Goal: Information Seeking & Learning: Learn about a topic

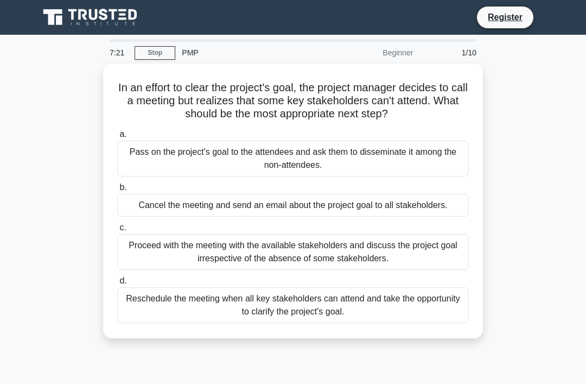
click at [552, 148] on div "In an effort to clear the project's goal, the project manager decides to call a…" at bounding box center [293, 208] width 521 height 288
copy h5 "In an effort to clear the project's goal, the project manager decides to call a…"
copy div "Pass on the project's goal to the attendees and ask them to disseminate it amon…"
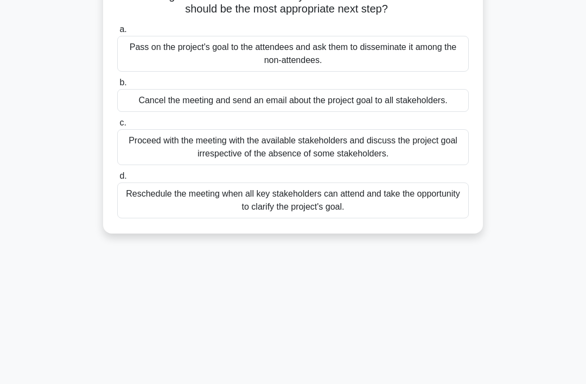
scroll to position [105, 0]
click at [440, 218] on div "Reschedule the meeting when all key stakeholders can attend and take the opport…" at bounding box center [293, 200] width 352 height 36
click at [117, 179] on input "d. Reschedule the meeting when all key stakeholders can attend and take the opp…" at bounding box center [117, 175] width 0 height 7
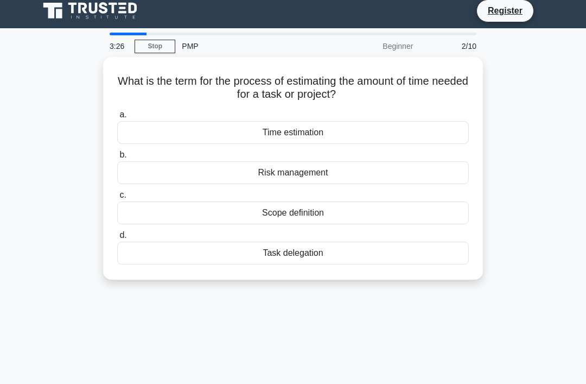
scroll to position [0, 0]
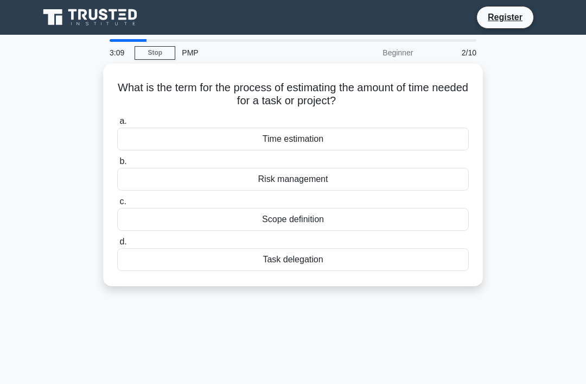
click at [443, 141] on div "Time estimation" at bounding box center [293, 139] width 352 height 23
click at [117, 125] on input "a. Time estimation" at bounding box center [117, 121] width 0 height 7
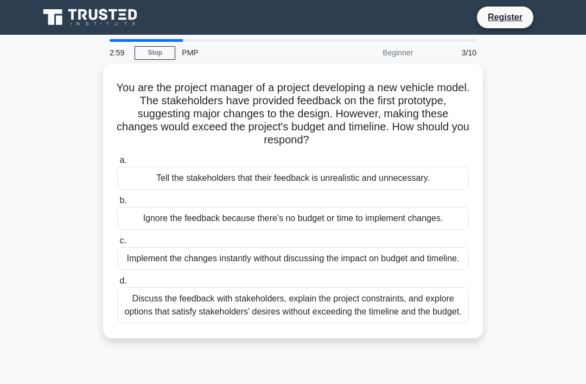
copy div "You are the project manager of a project developing a new vehicle model. The st…"
click at [359, 323] on div "Discuss the feedback with stakeholders, explain the project constraints, and ex…" at bounding box center [293, 305] width 352 height 36
click at [117, 285] on input "d. Discuss the feedback with stakeholders, explain the project constraints, and…" at bounding box center [117, 280] width 0 height 7
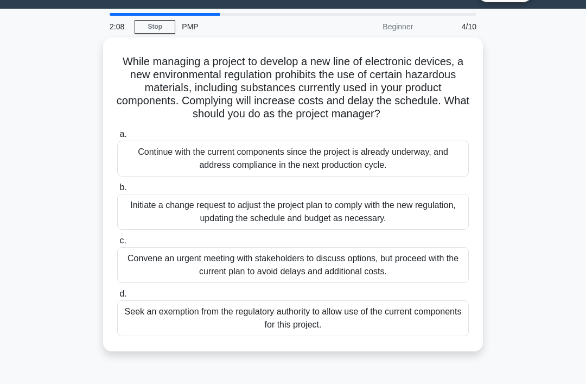
scroll to position [35, 0]
